Goal: Task Accomplishment & Management: Complete application form

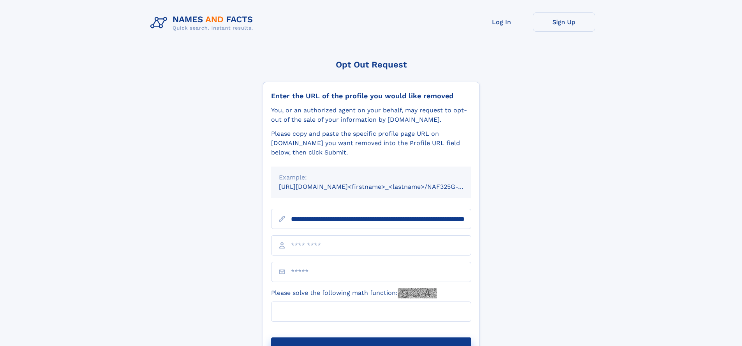
scroll to position [0, 90]
type input "**********"
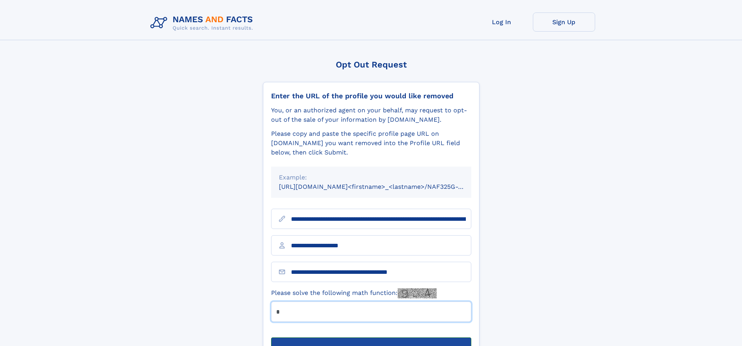
type input "*"
click at [371, 337] on button "Submit Opt Out Request" at bounding box center [371, 349] width 200 height 25
